Goal: Task Accomplishment & Management: Manage account settings

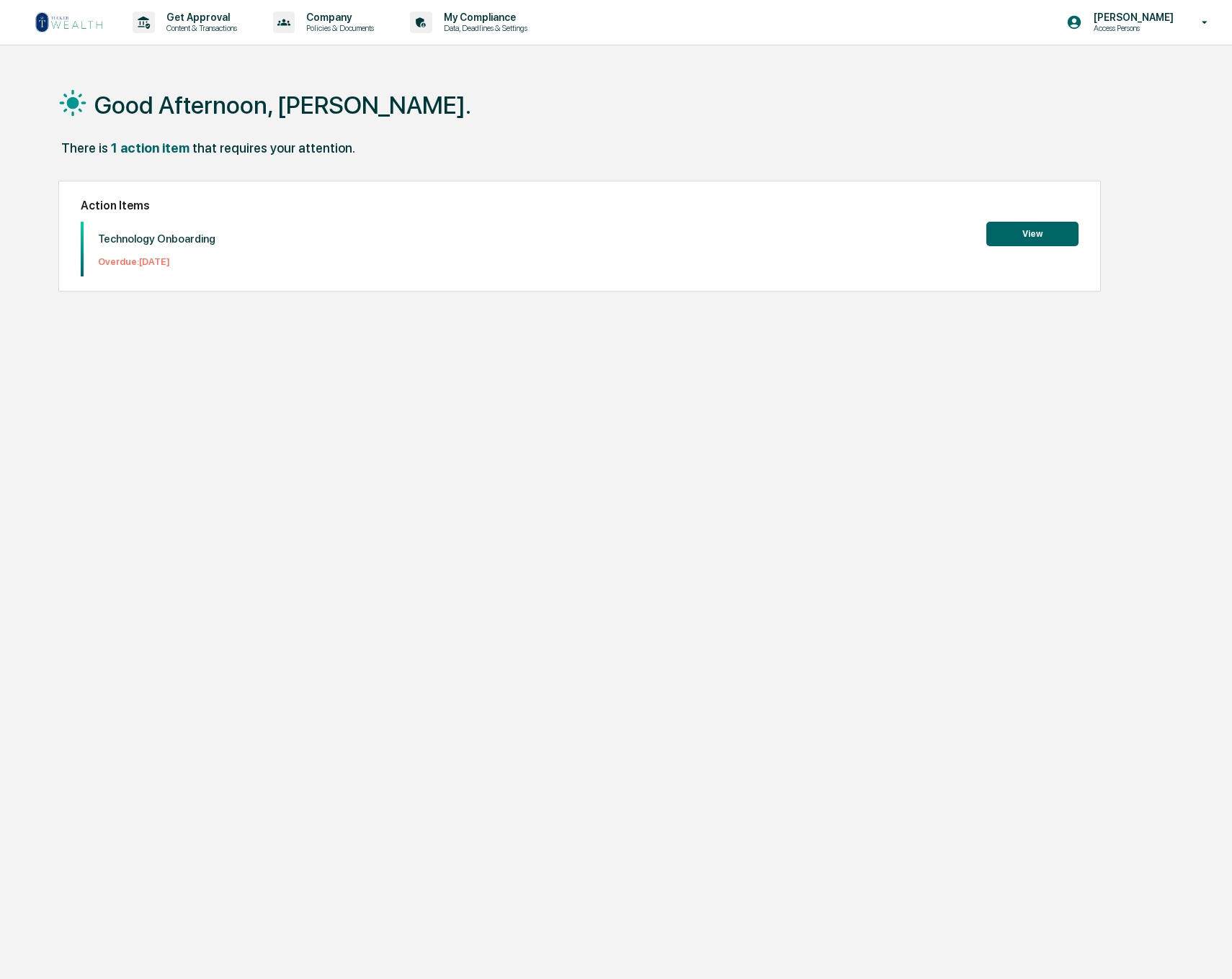
click at [1012, 238] on button "View" at bounding box center [1032, 234] width 92 height 24
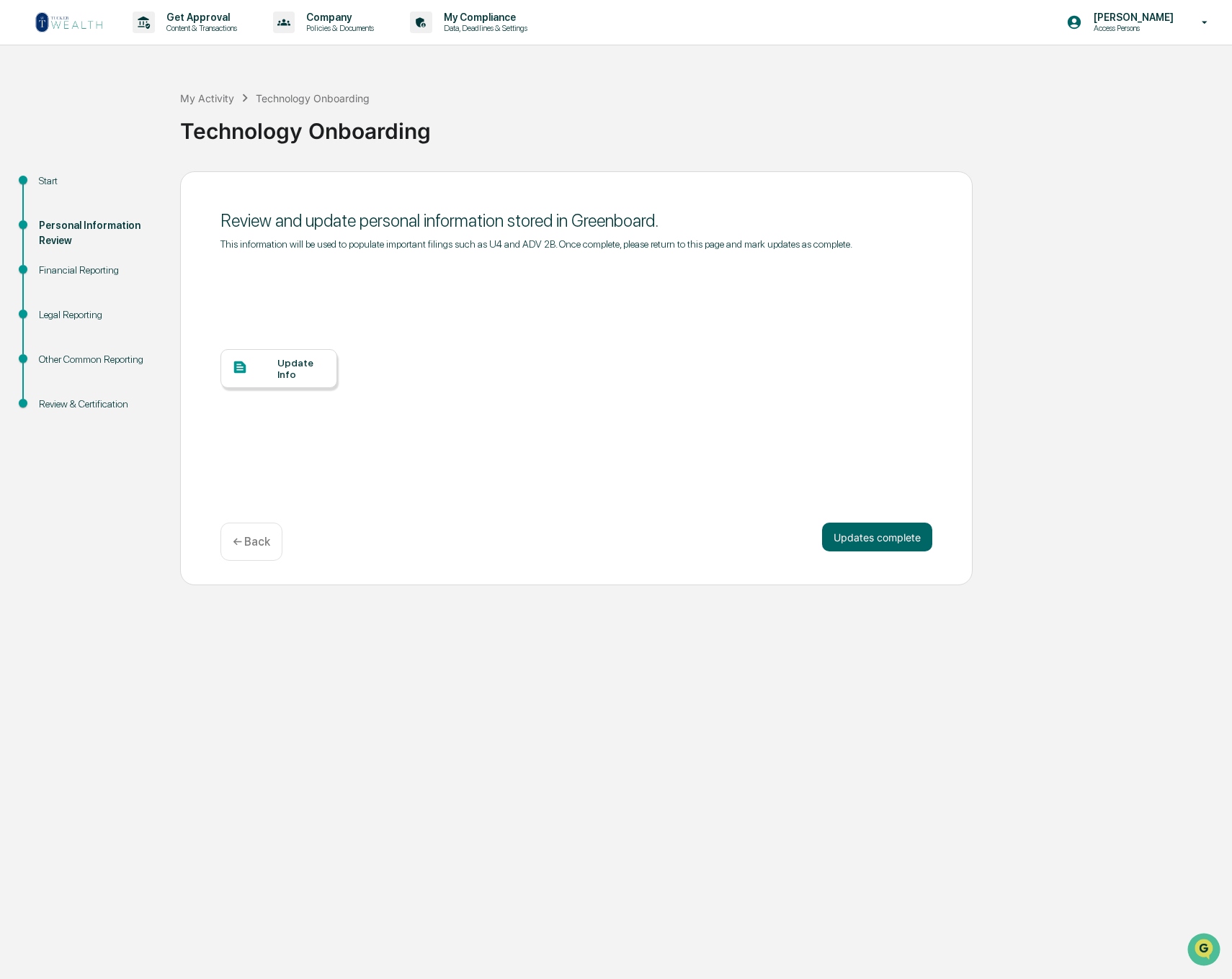
click at [288, 366] on div "Update Info" at bounding box center [301, 368] width 48 height 23
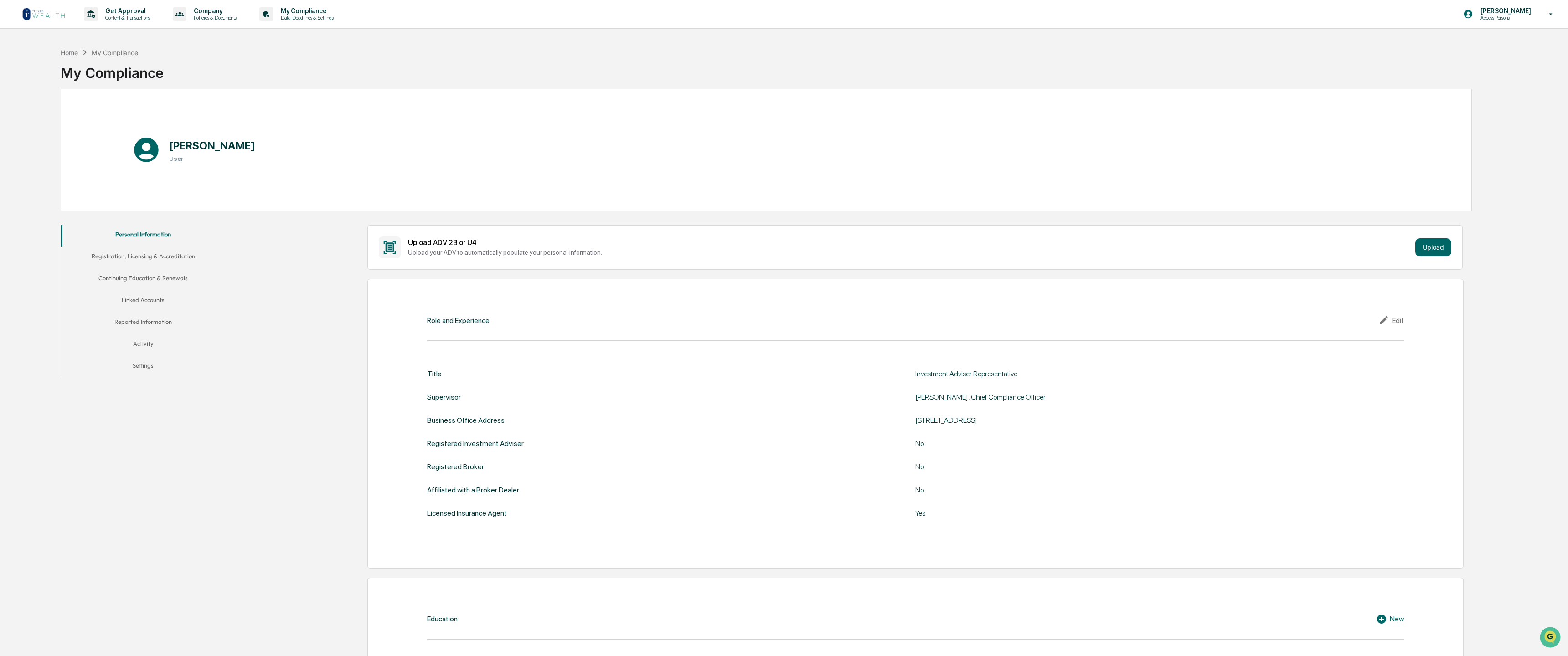
scroll to position [1, 1]
click at [135, 253] on button "Registration, Licensing & Accreditation" at bounding box center [143, 257] width 164 height 22
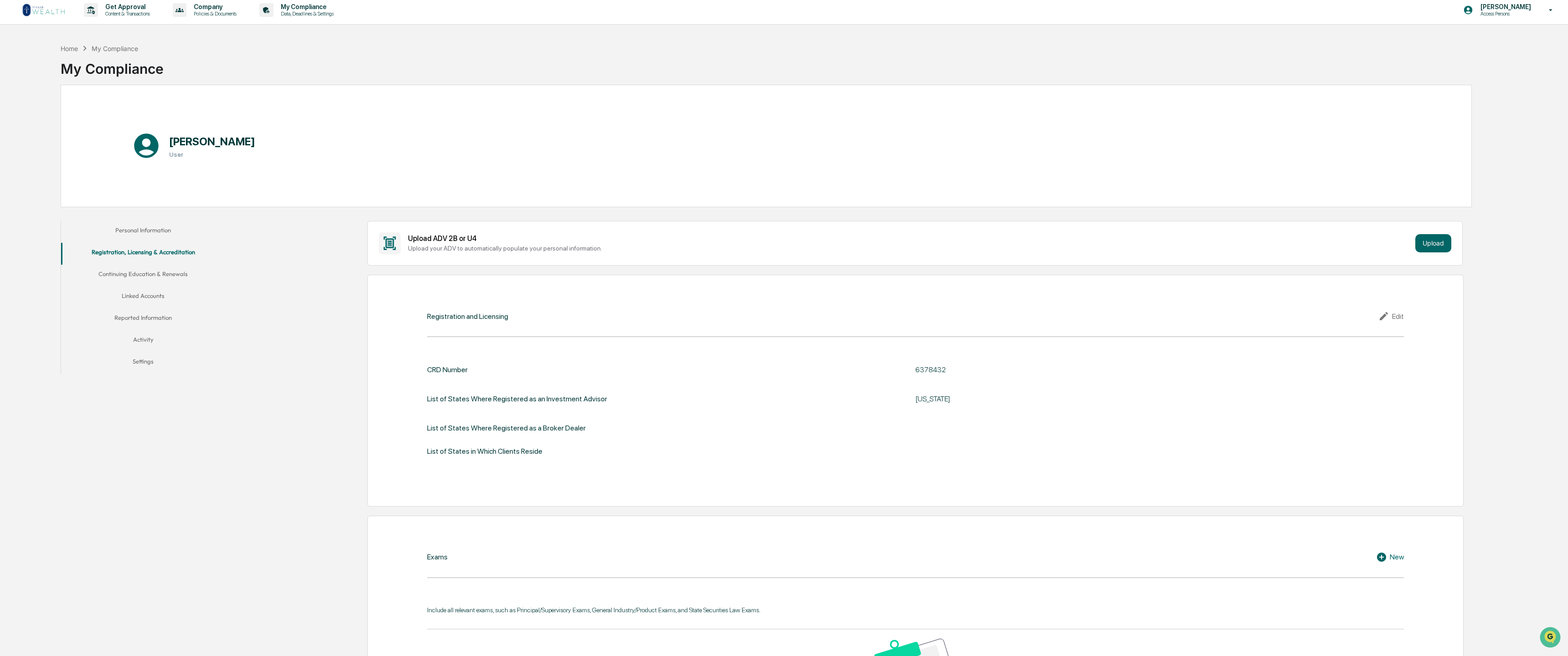
scroll to position [2, 1]
click at [135, 272] on button "Continuing Education & Renewals" at bounding box center [143, 277] width 164 height 22
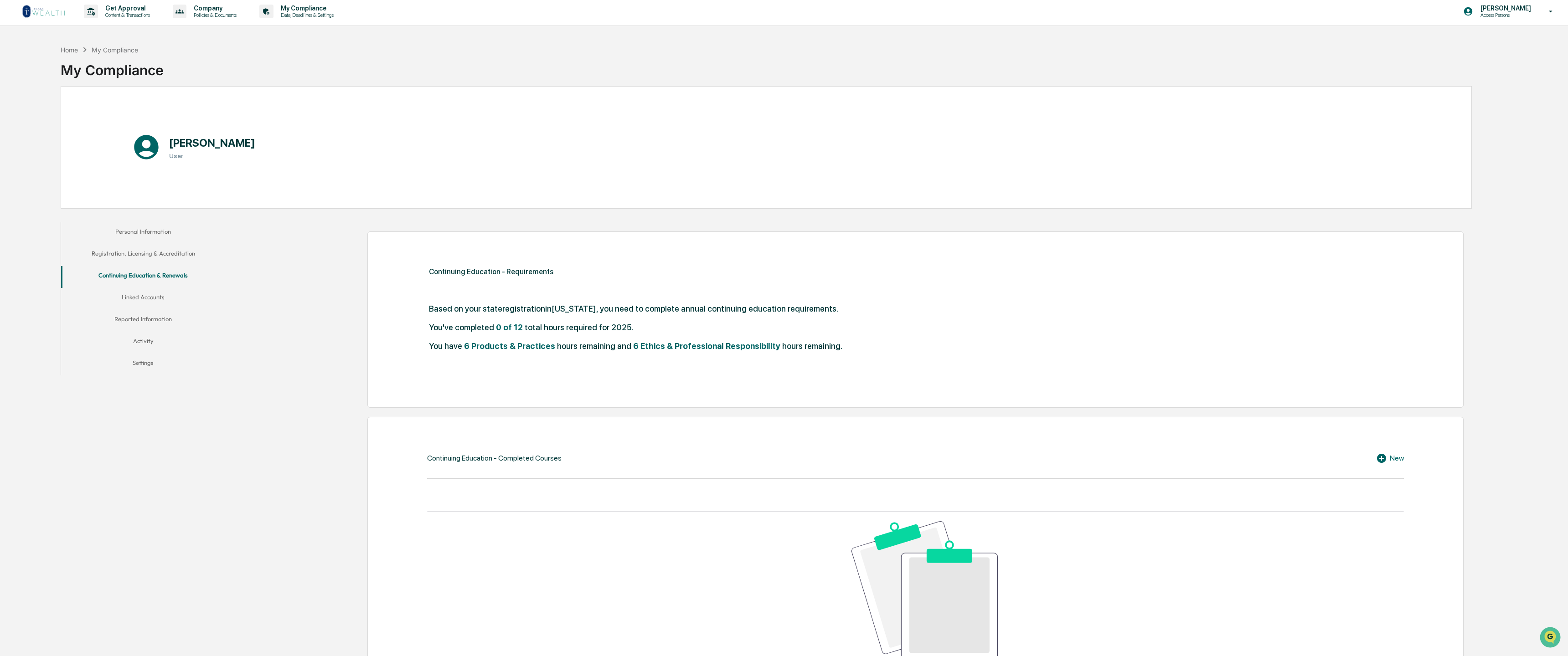
click at [141, 298] on button "Linked Accounts" at bounding box center [143, 299] width 164 height 22
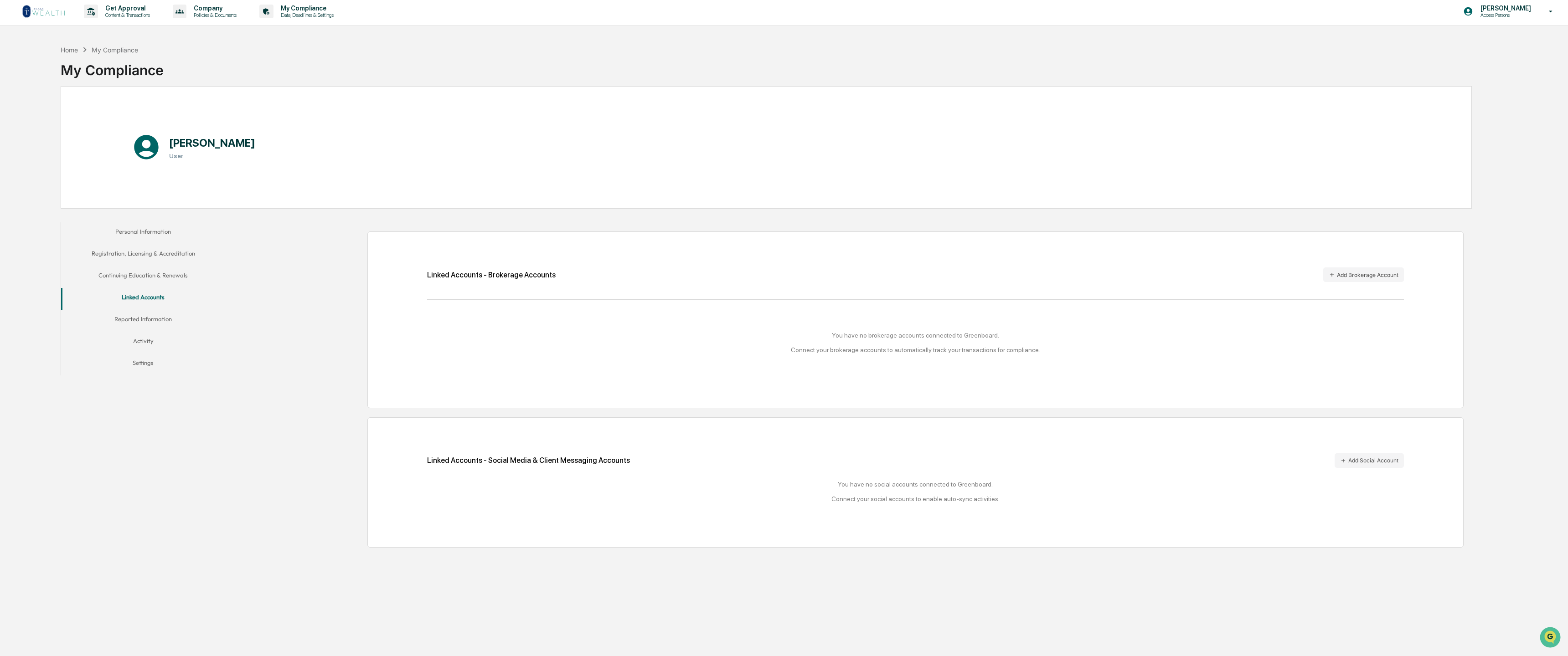
click at [142, 317] on button "Reported Information" at bounding box center [143, 321] width 164 height 22
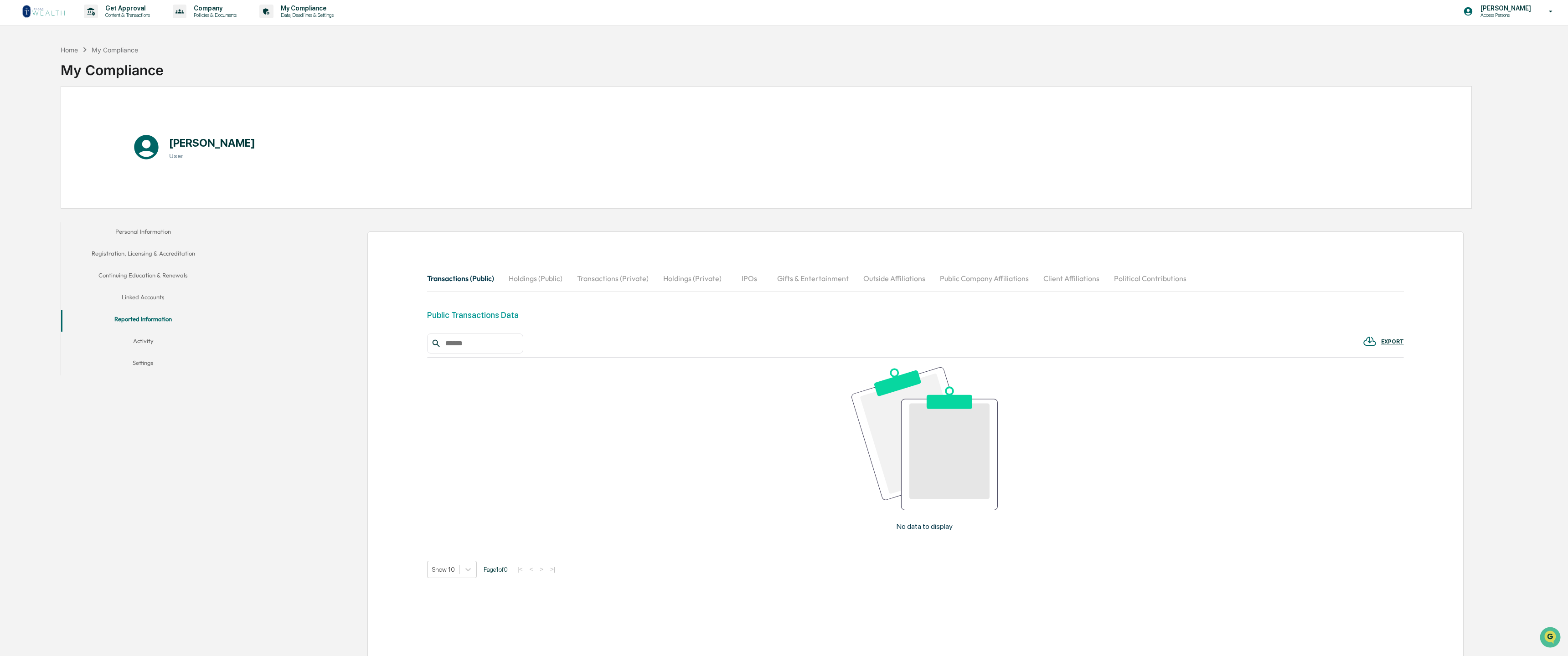
click at [144, 341] on button "Activity" at bounding box center [143, 343] width 164 height 22
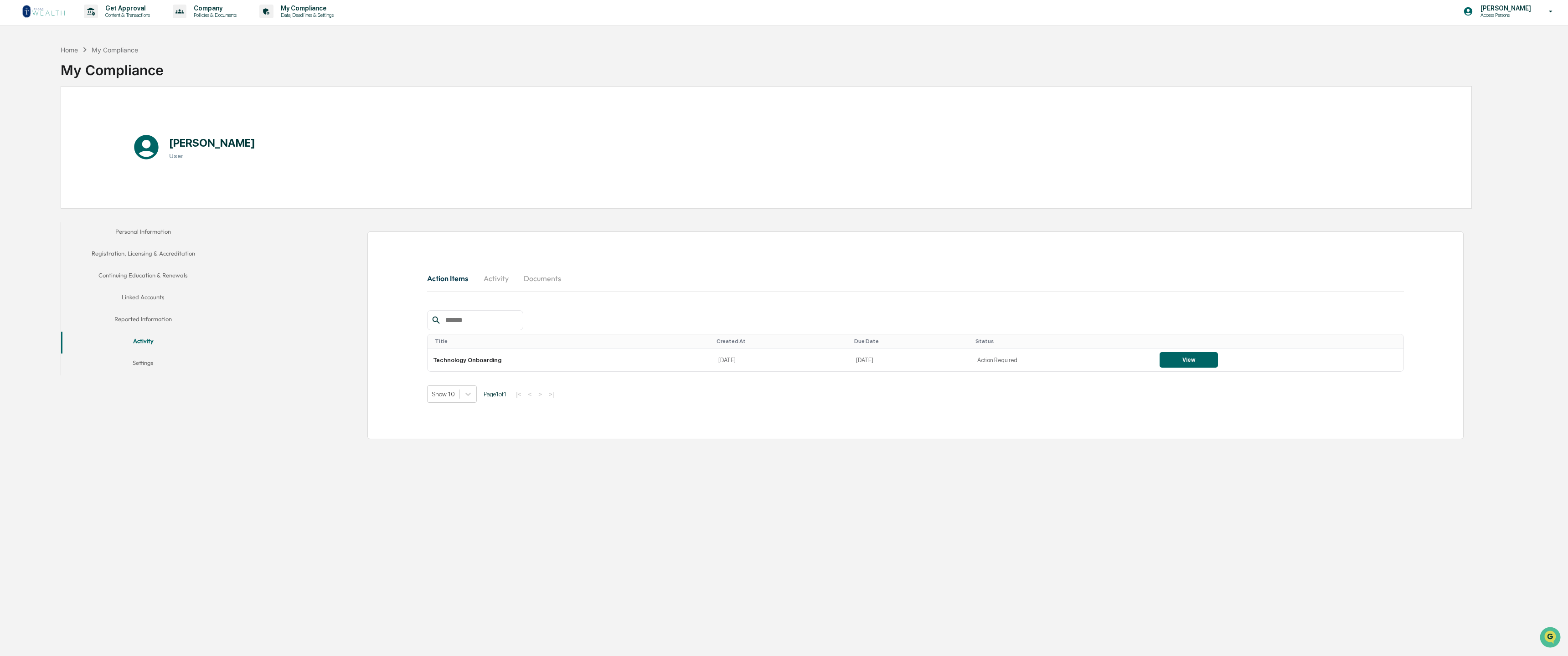
click at [133, 231] on button "Personal Information" at bounding box center [143, 233] width 164 height 22
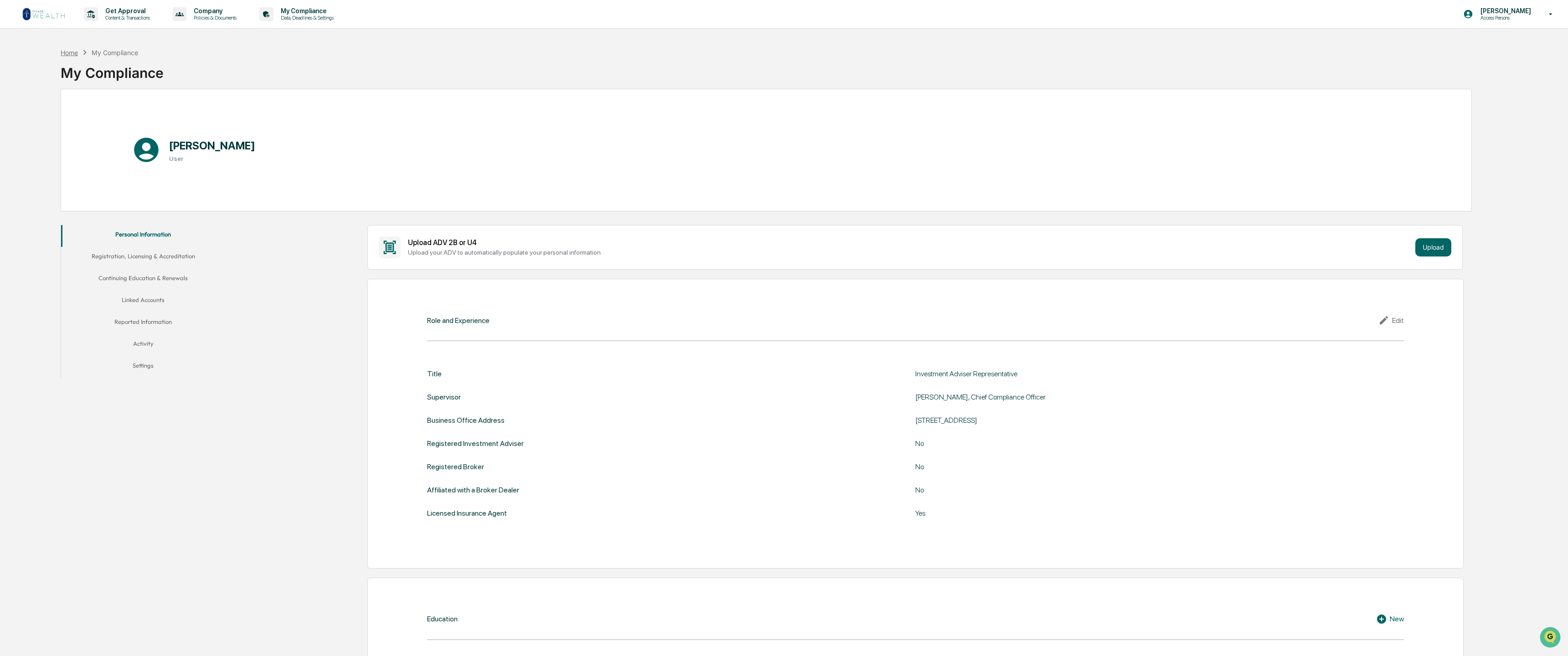
click at [67, 52] on div "Home" at bounding box center [69, 52] width 17 height 8
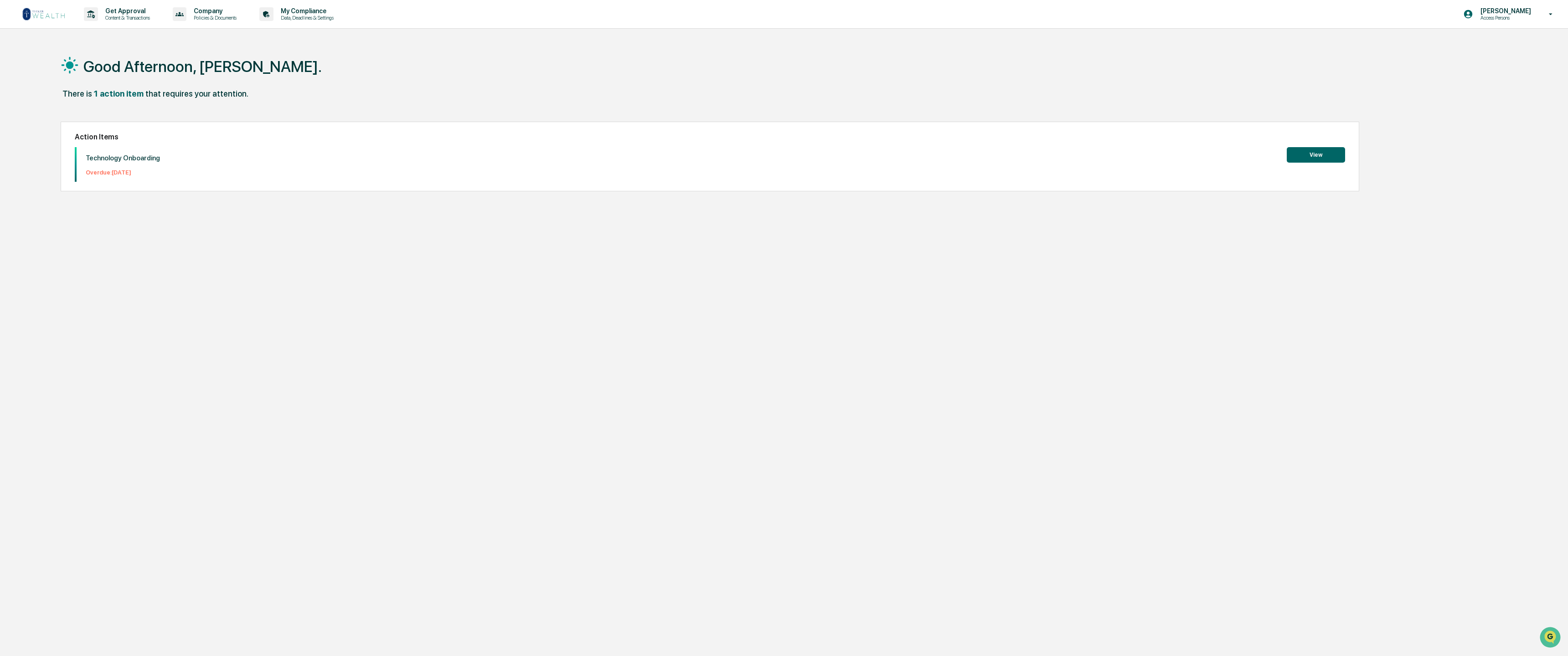
click at [1337, 158] on button "View" at bounding box center [1316, 155] width 58 height 15
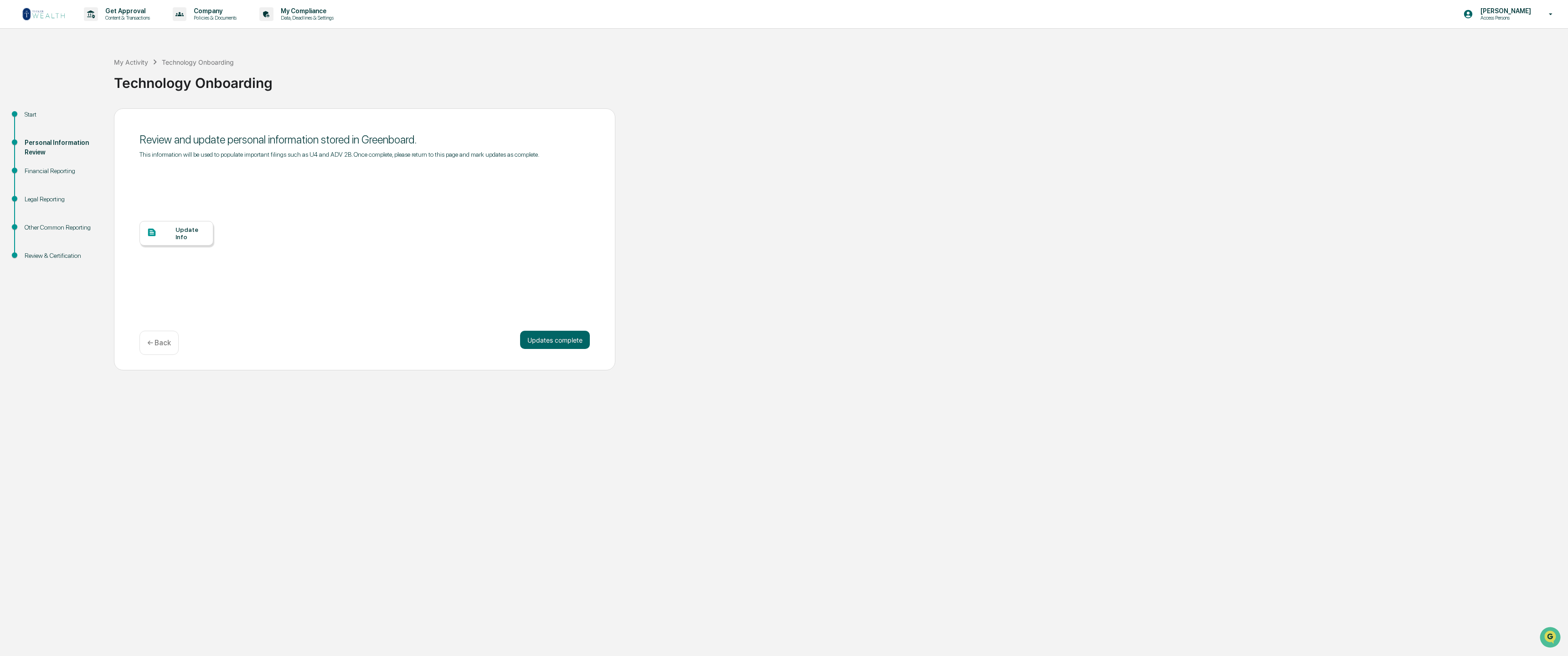
scroll to position [-1, 1]
click at [43, 199] on div "Legal Reporting" at bounding box center [61, 200] width 75 height 10
click at [40, 197] on div "Legal Reporting" at bounding box center [61, 200] width 75 height 10
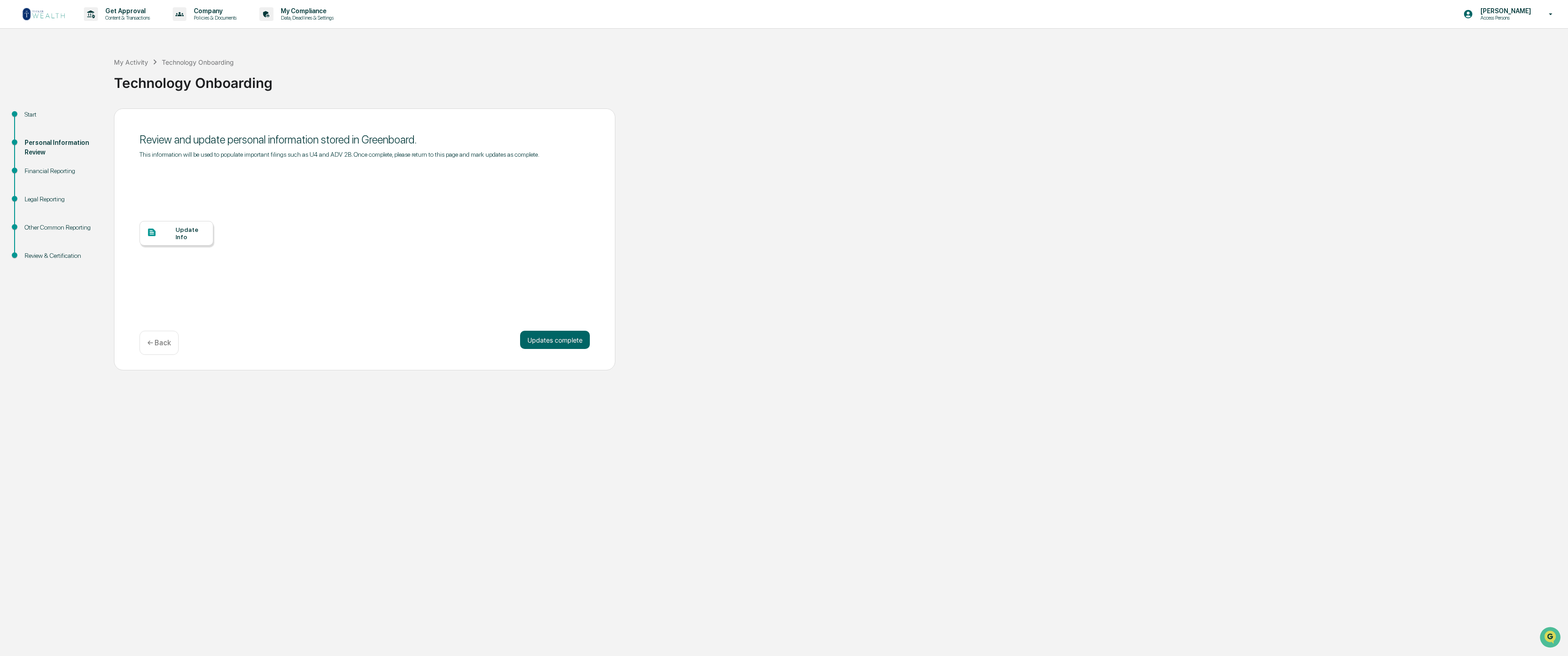
click at [49, 144] on div "Personal Information Review" at bounding box center [61, 147] width 75 height 19
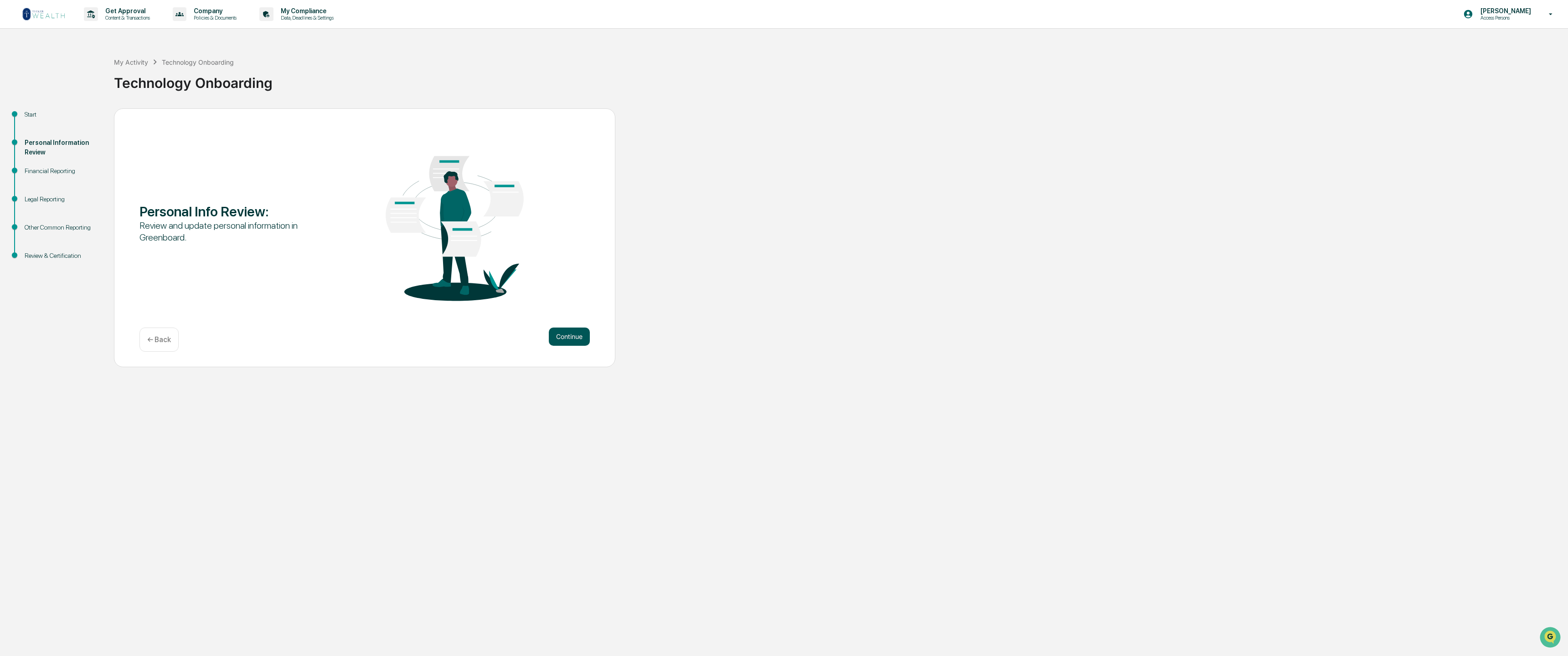
click at [568, 337] on button "Continue" at bounding box center [569, 337] width 41 height 18
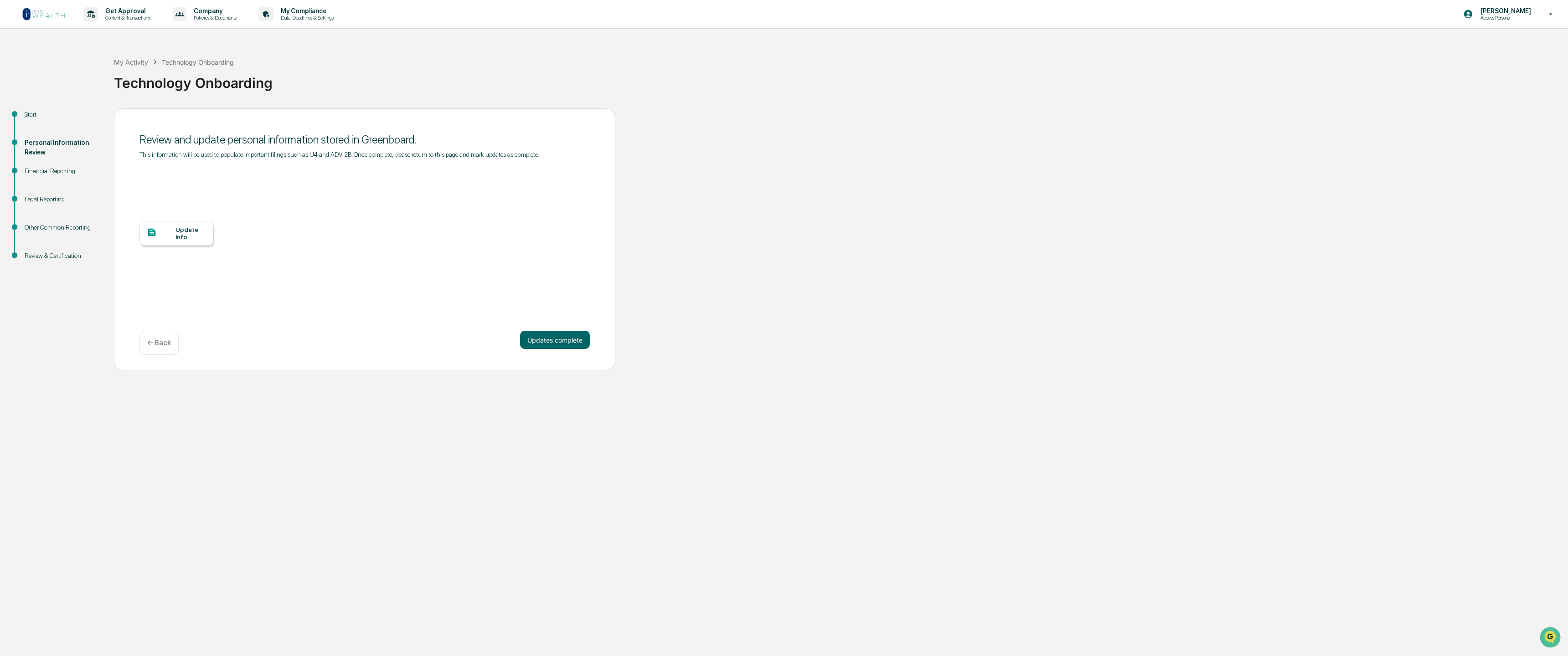
scroll to position [0, 2]
click at [175, 234] on div "Update Info" at bounding box center [191, 233] width 30 height 15
